Goal: Transaction & Acquisition: Purchase product/service

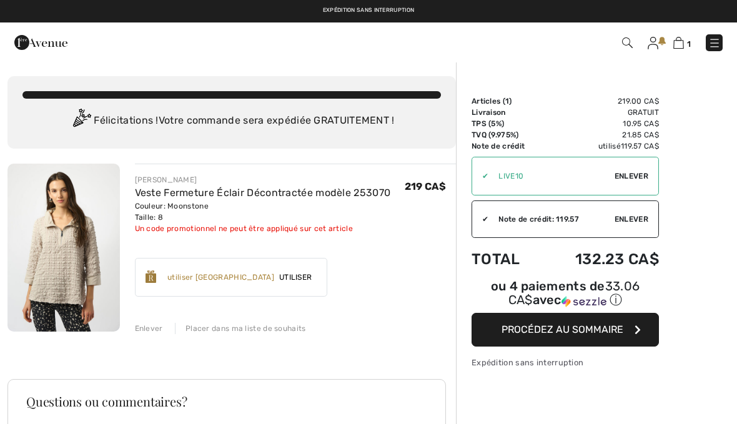
click at [644, 170] on span "Enlever" at bounding box center [631, 175] width 34 height 11
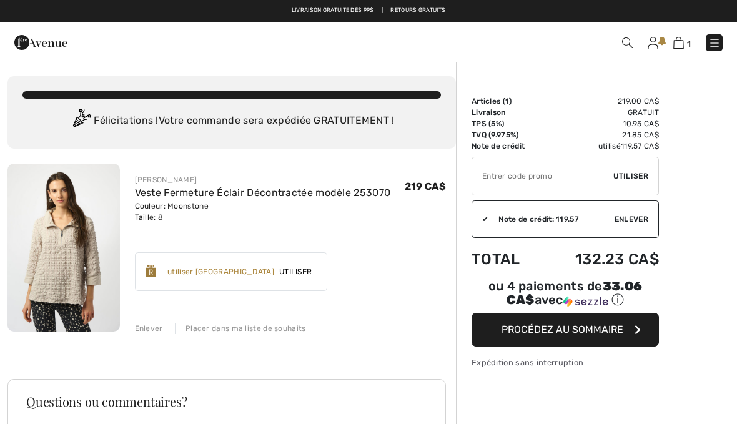
click at [667, 208] on div "Sommaire Description Articles ( 1 ) 219.00 CA$ Code promo 0.00 CA$ Livraison Gr…" at bounding box center [596, 368] width 281 height 615
click at [646, 213] on div "✔ Note de crédit: 119.57 Utiliser Enlever" at bounding box center [564, 218] width 187 height 37
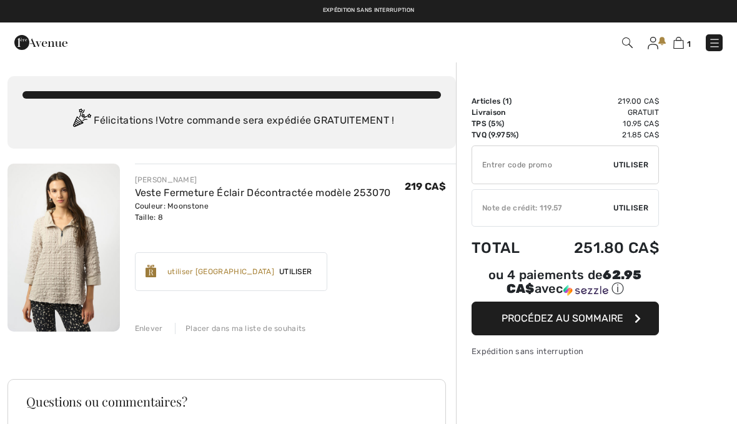
click at [636, 203] on span "Utiliser" at bounding box center [630, 207] width 35 height 11
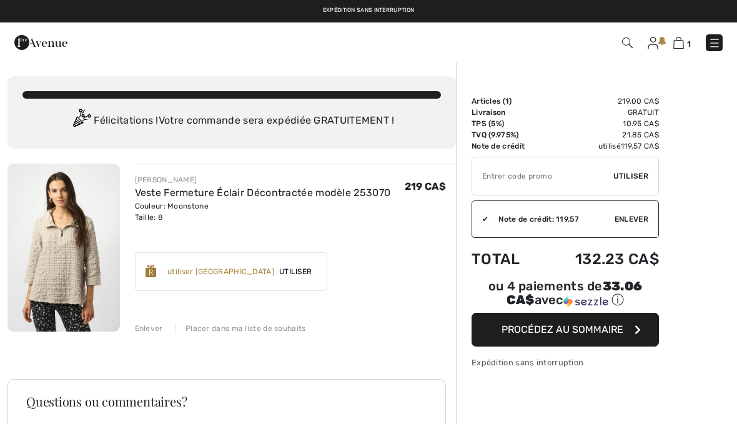
click at [566, 327] on span "Procédez au sommaire" at bounding box center [562, 329] width 122 height 12
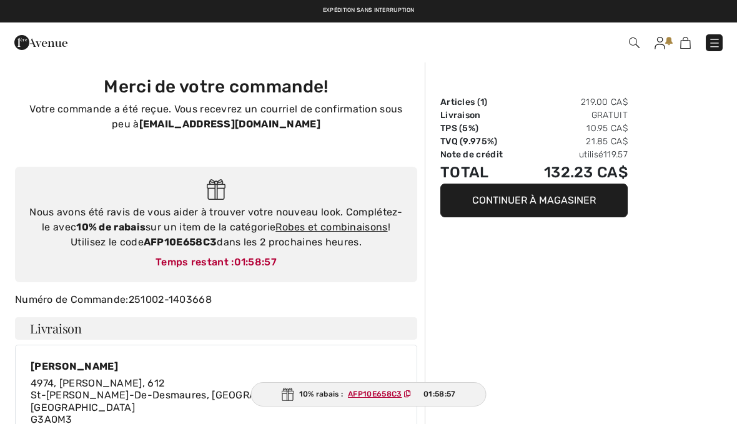
checkbox input "true"
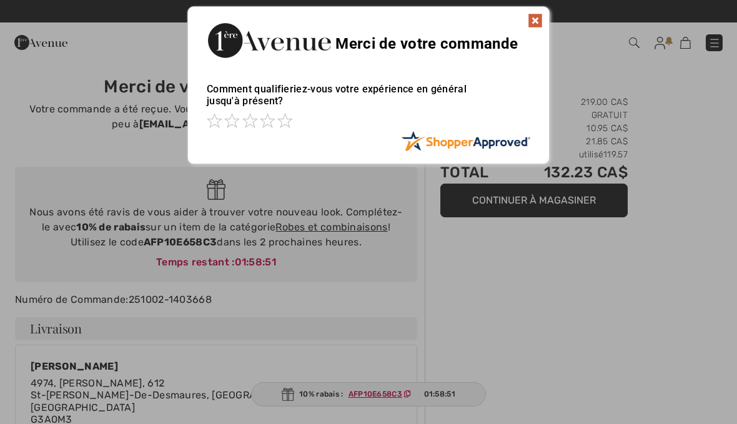
click at [538, 22] on img at bounding box center [535, 20] width 15 height 15
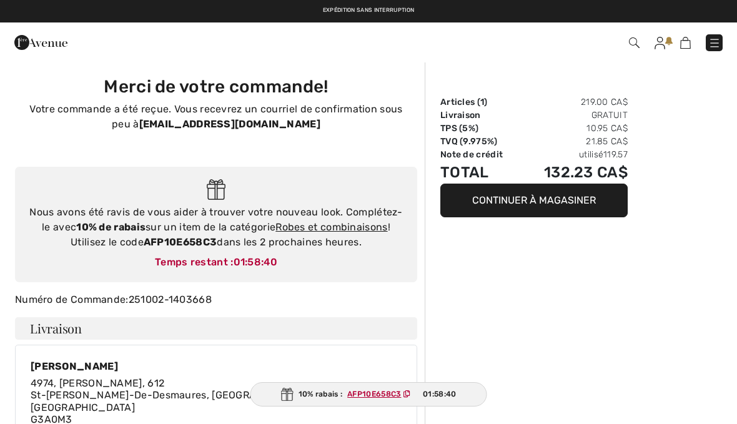
click at [638, 39] on img at bounding box center [634, 42] width 11 height 11
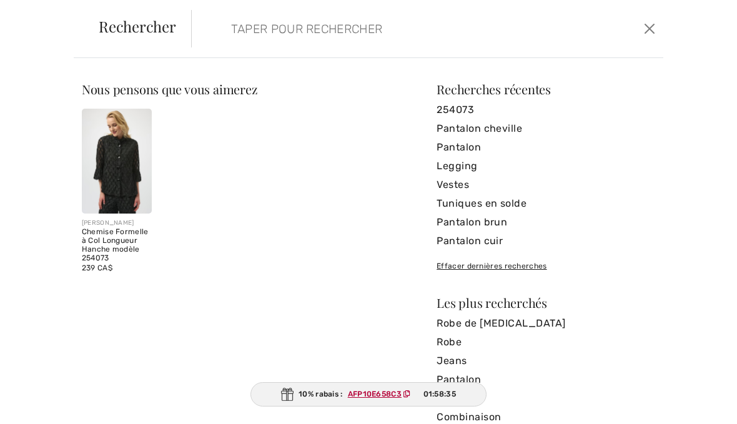
click at [518, 125] on link "Pantalon cheville" at bounding box center [545, 128] width 219 height 19
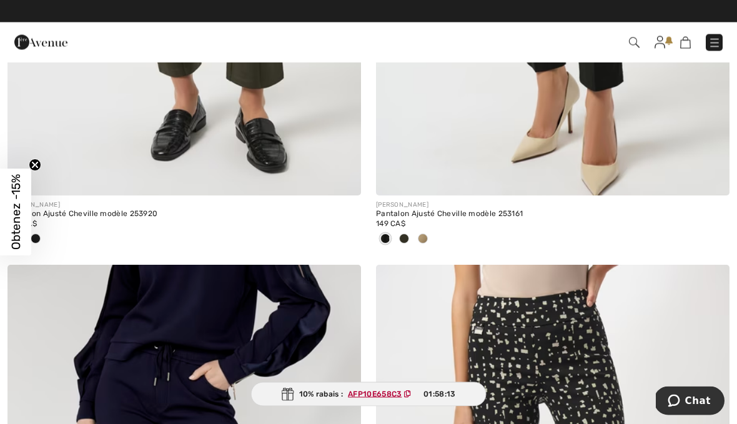
scroll to position [2332, 0]
click at [434, 230] on div at bounding box center [552, 239] width 353 height 21
click at [432, 234] on div at bounding box center [552, 239] width 353 height 21
click at [425, 239] on span at bounding box center [423, 239] width 10 height 10
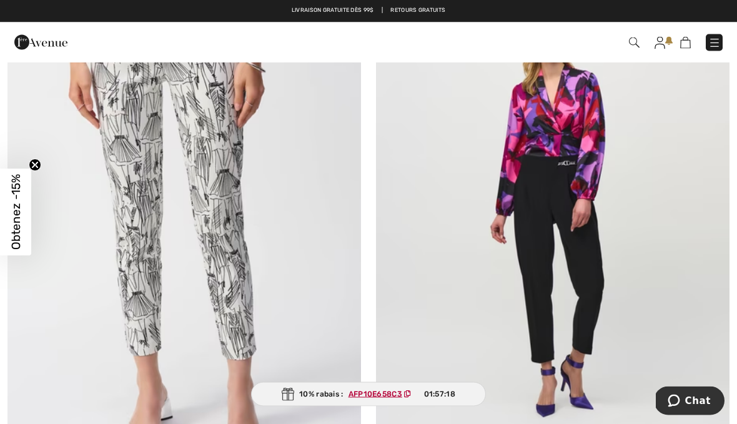
scroll to position [6307, 0]
